Goal: Navigation & Orientation: Find specific page/section

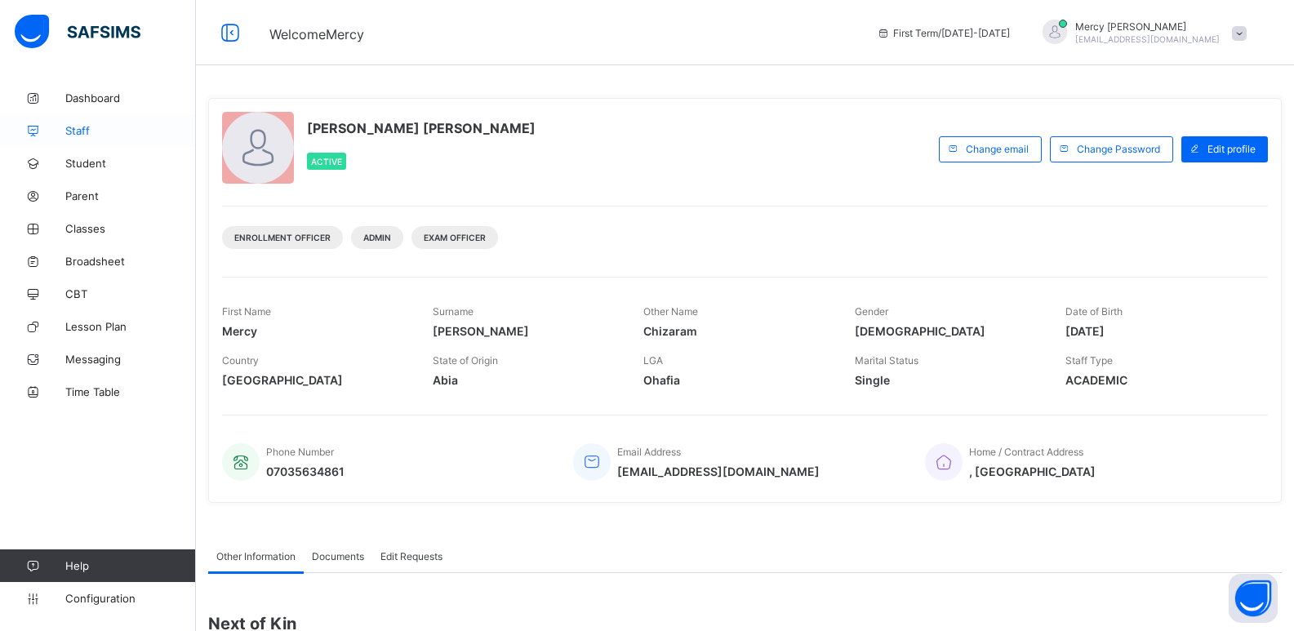
click at [110, 134] on span "Staff" at bounding box center [130, 130] width 131 height 13
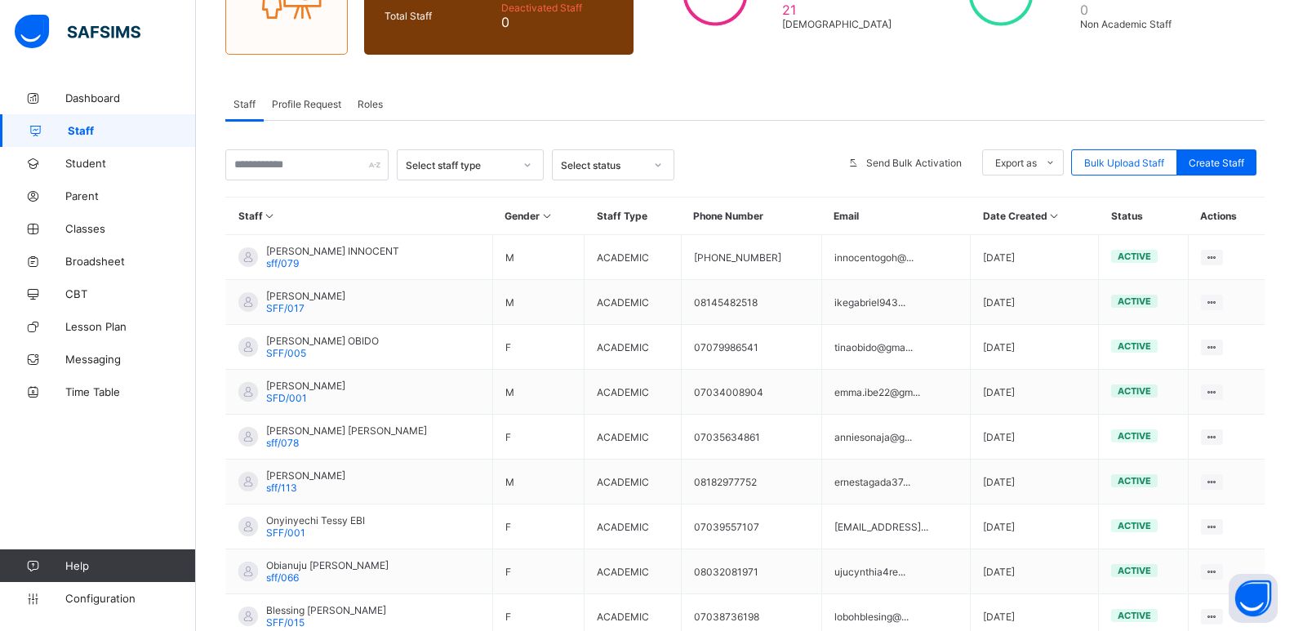
scroll to position [245, 0]
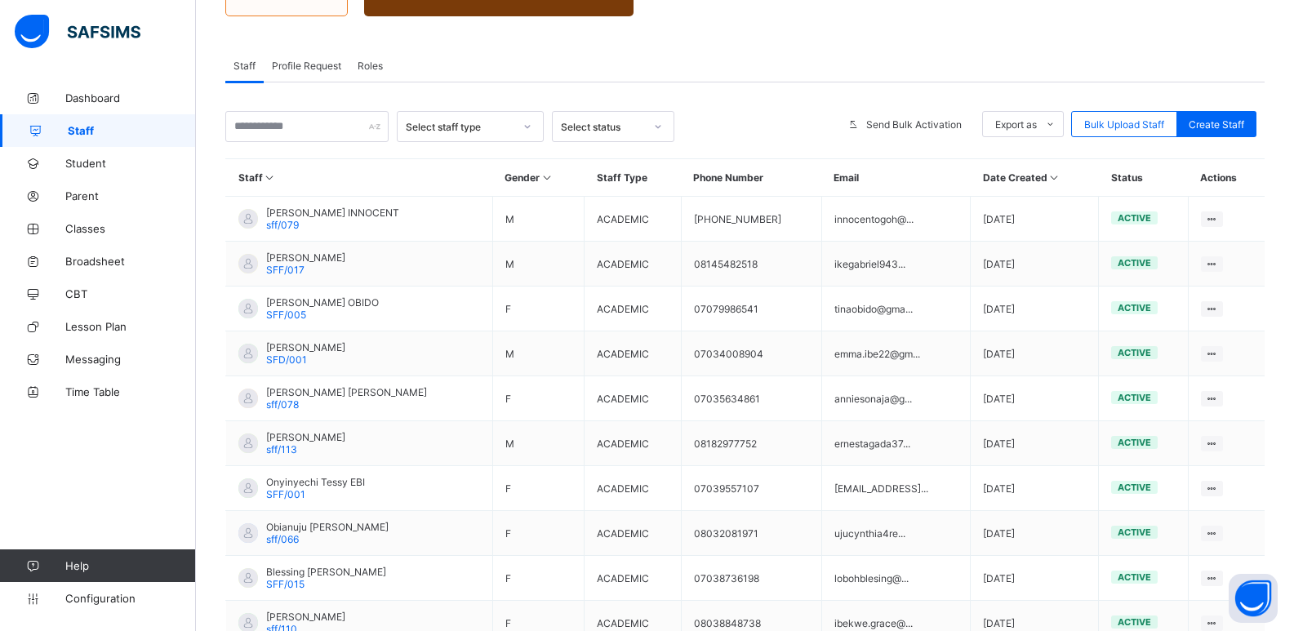
click at [314, 67] on span "Profile Request" at bounding box center [306, 66] width 69 height 12
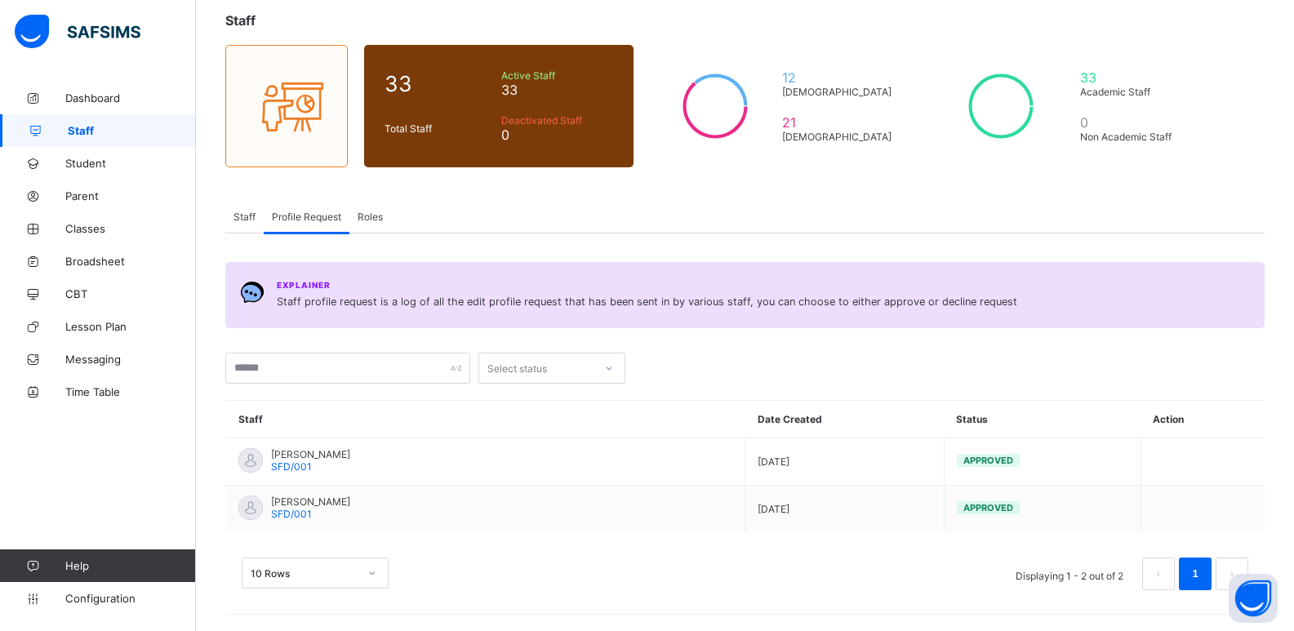
scroll to position [94, 0]
click at [83, 141] on link "Staff" at bounding box center [98, 130] width 196 height 33
click at [247, 216] on span "Staff" at bounding box center [244, 217] width 22 height 12
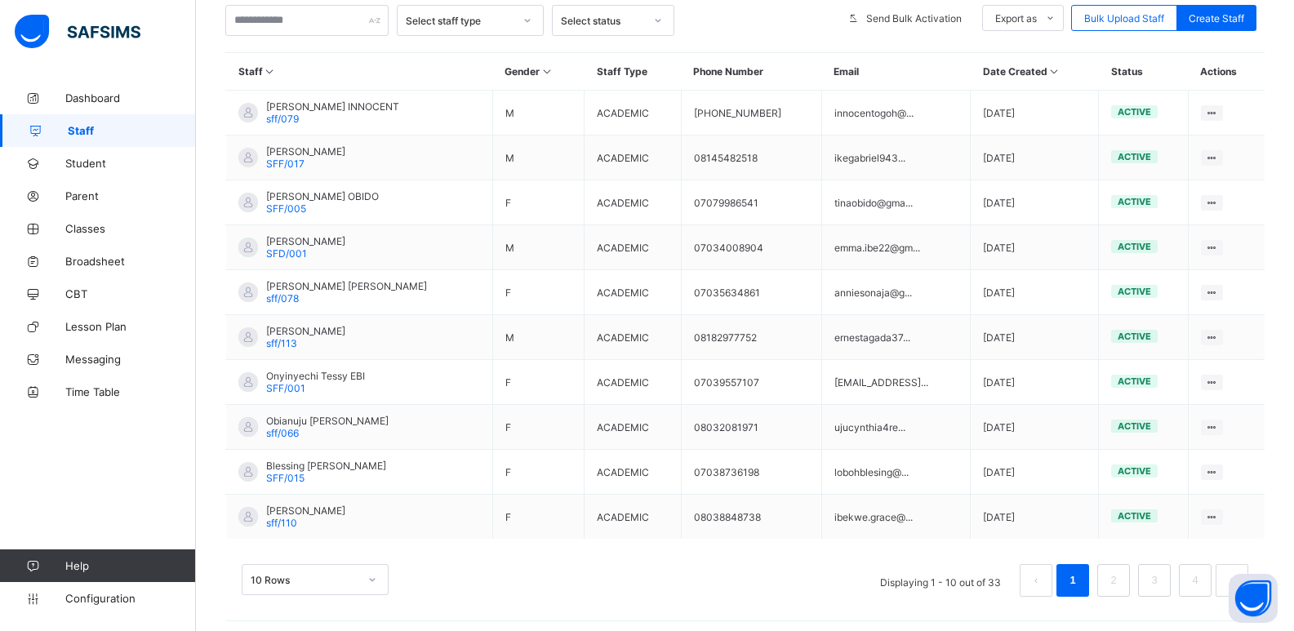
scroll to position [358, 0]
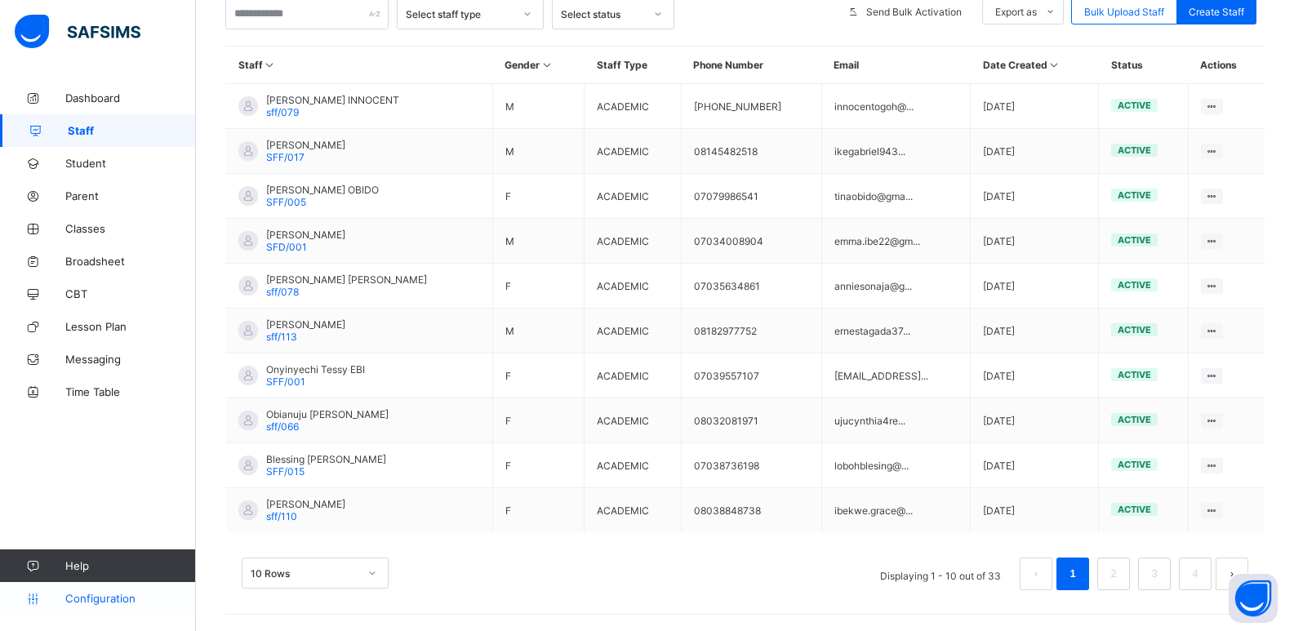
click at [103, 590] on link "Configuration" at bounding box center [97, 598] width 195 height 33
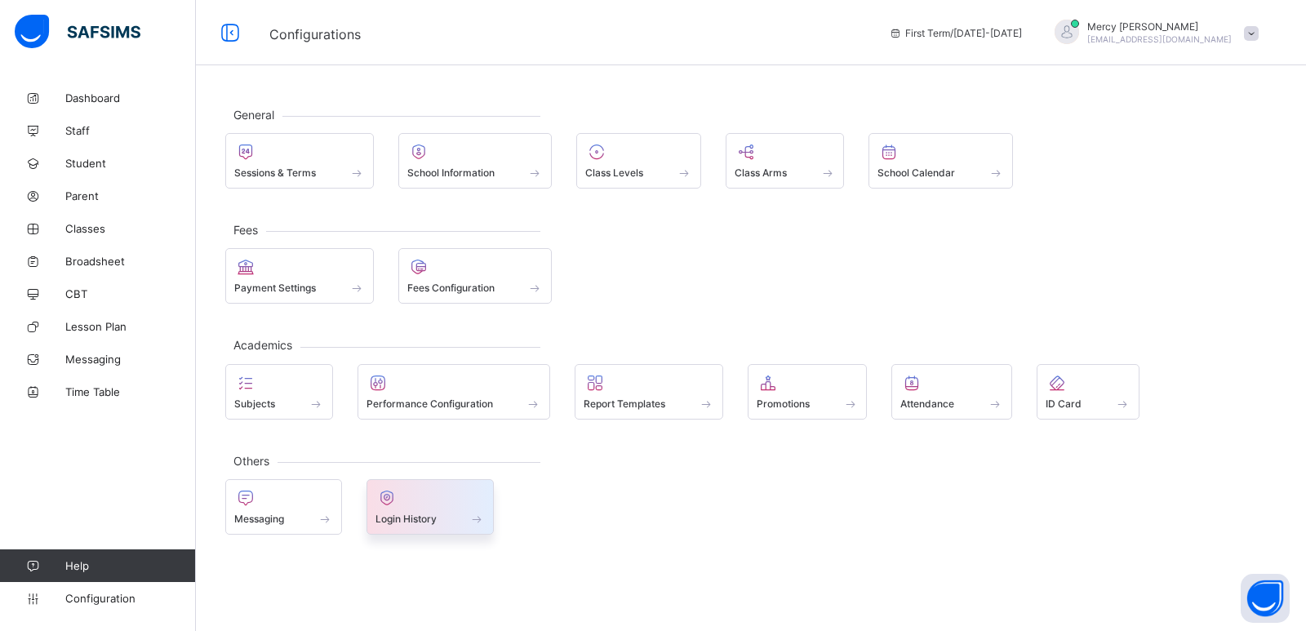
click at [418, 527] on div "Login History" at bounding box center [431, 507] width 128 height 56
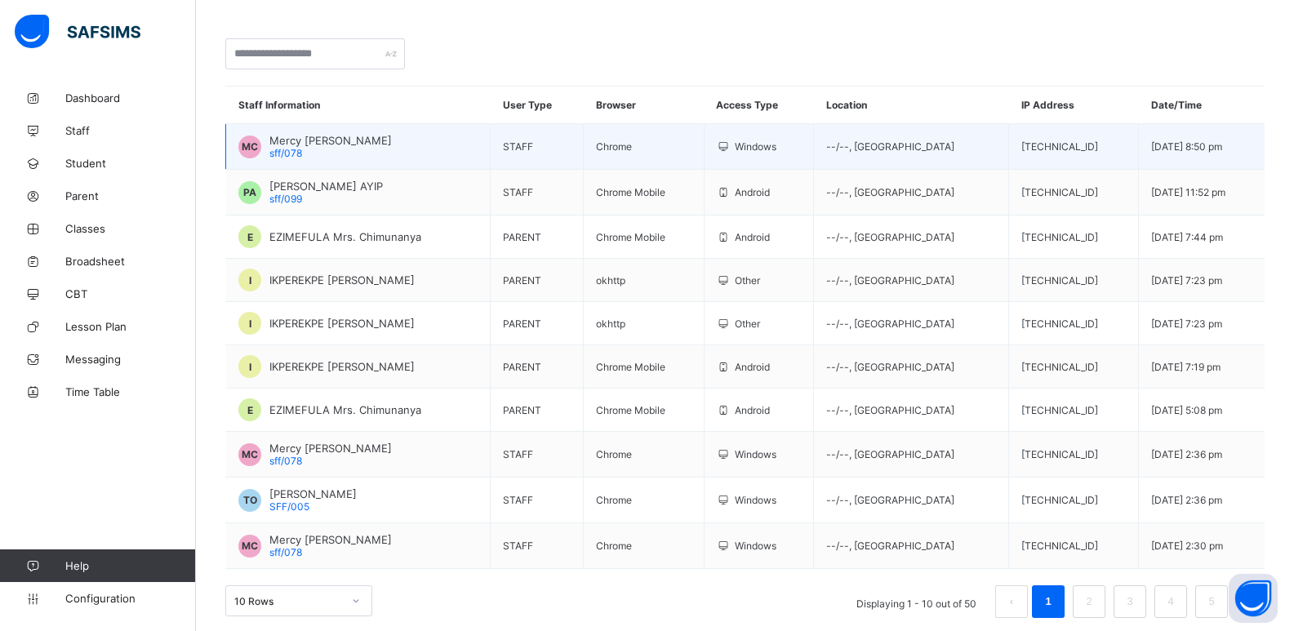
scroll to position [125, 0]
